Goal: Entertainment & Leisure: Consume media (video, audio)

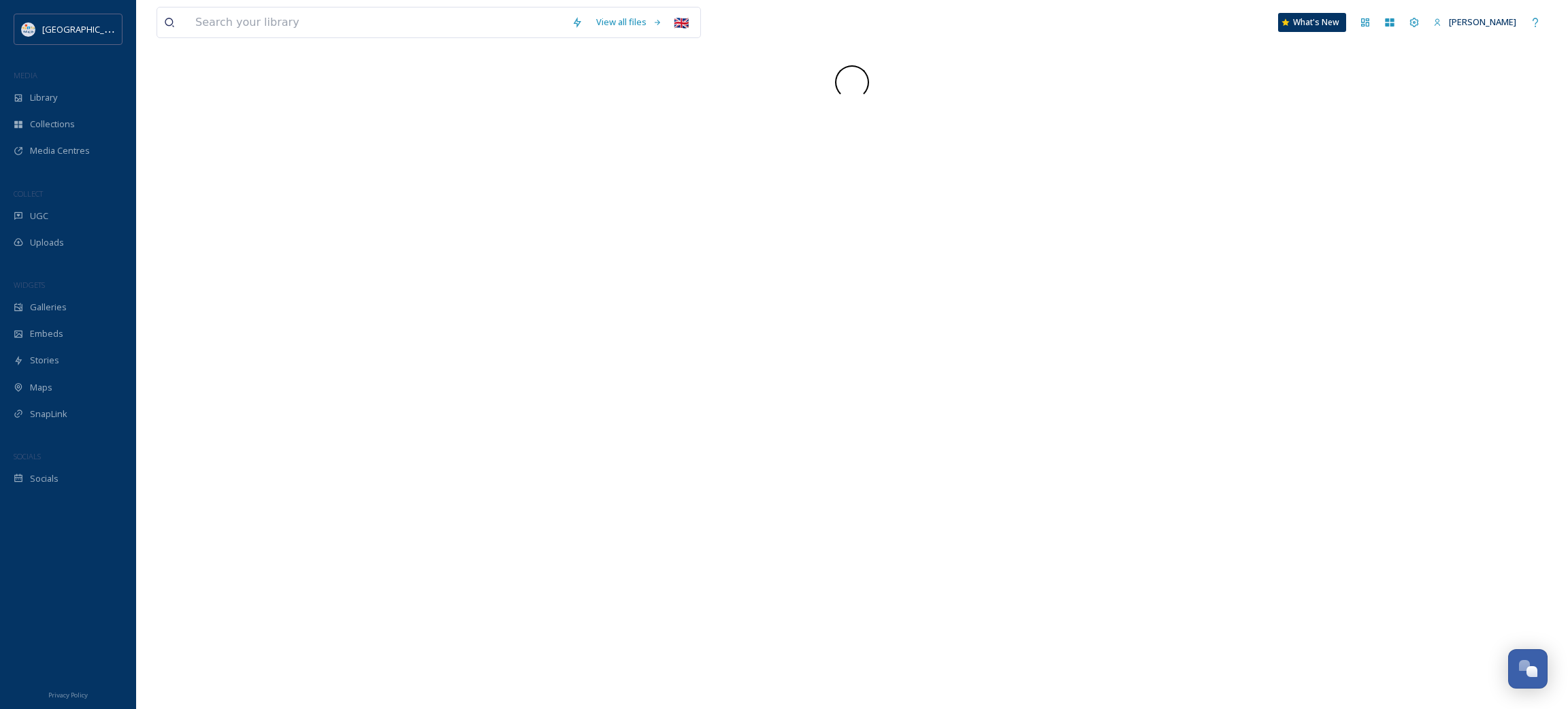
scroll to position [789, 0]
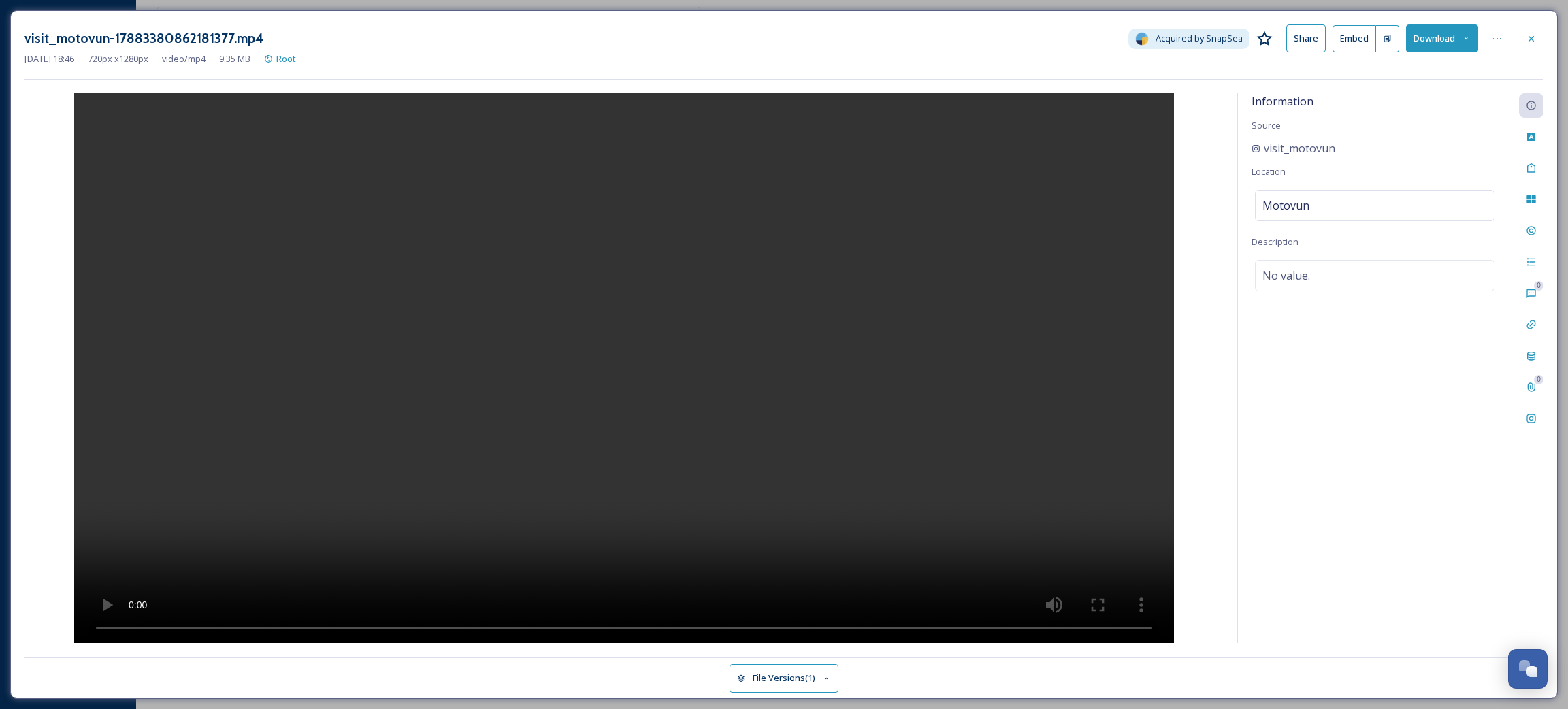
click at [64, 43] on h3 "visit_motovun-17883380862181377.mp4" at bounding box center [144, 38] width 239 height 20
click at [653, 277] on video at bounding box center [624, 369] width 1100 height 550
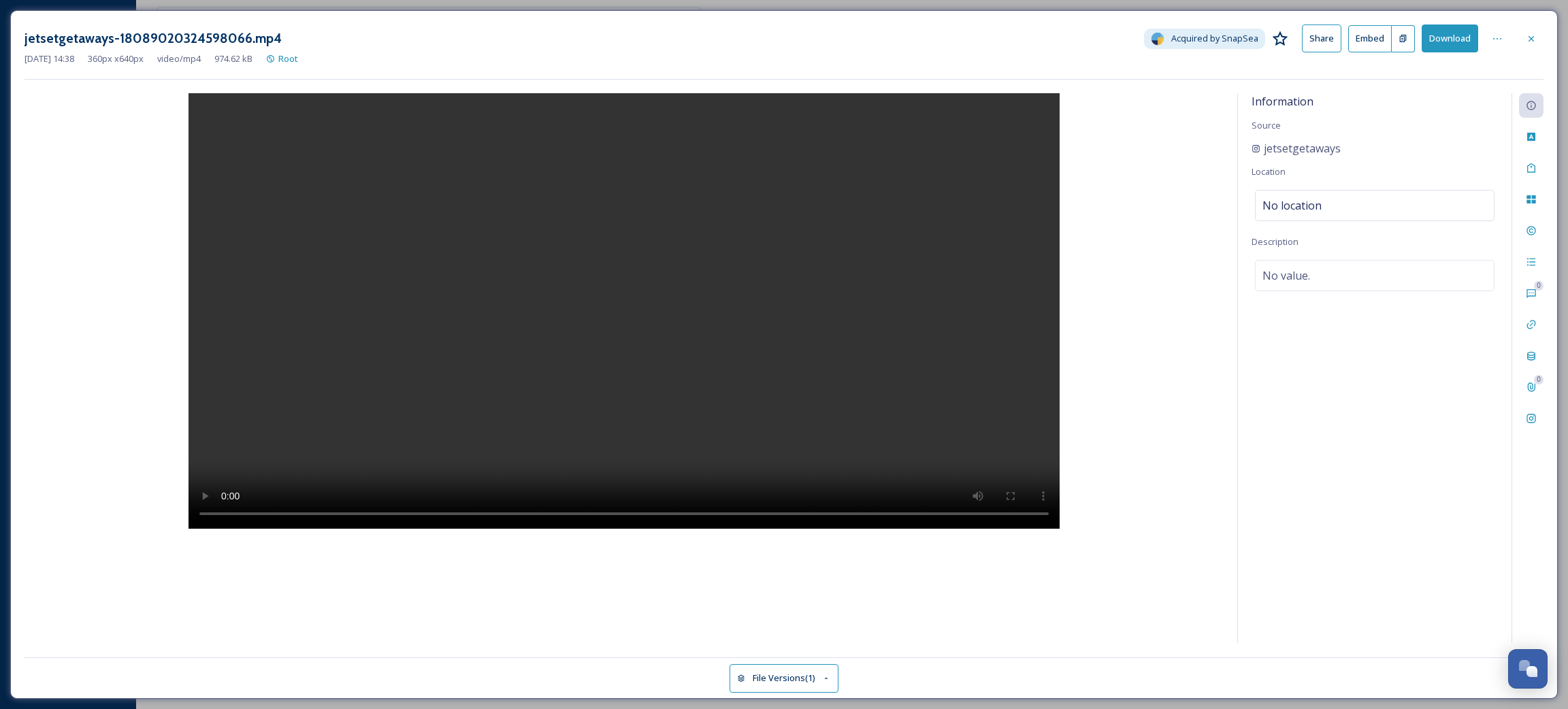
scroll to position [789, 0]
